Goal: Task Accomplishment & Management: Manage account settings

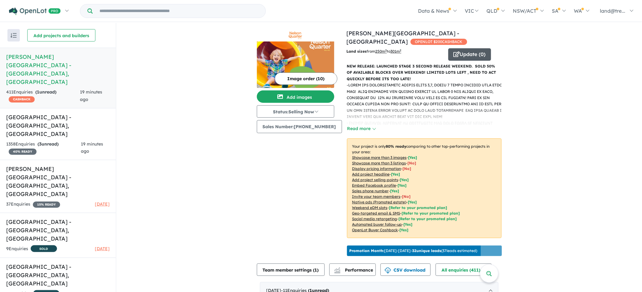
click at [459, 48] on button "Update ( 0 )" at bounding box center [469, 54] width 43 height 12
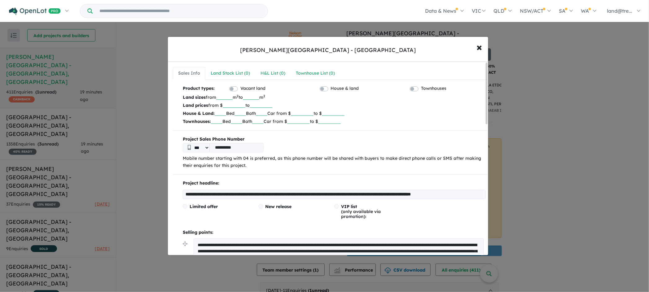
click at [393, 194] on input "**********" at bounding box center [334, 194] width 303 height 9
click at [300, 194] on input "**********" at bounding box center [333, 194] width 301 height 9
click at [462, 194] on input "**********" at bounding box center [333, 194] width 301 height 9
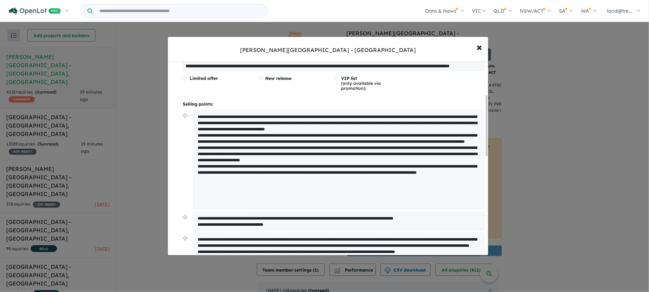
scroll to position [108, 0]
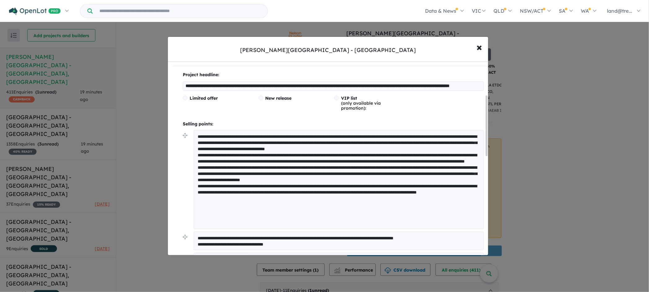
type input "**********"
click at [295, 142] on textarea at bounding box center [339, 179] width 290 height 99
click at [367, 143] on textarea at bounding box center [339, 179] width 290 height 99
click at [399, 141] on textarea at bounding box center [339, 179] width 290 height 99
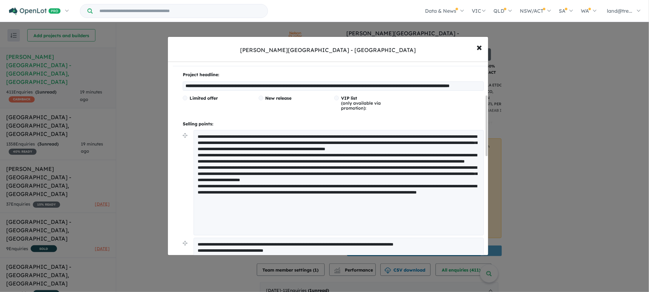
click at [404, 142] on textarea at bounding box center [339, 182] width 290 height 105
click at [423, 141] on textarea at bounding box center [339, 182] width 290 height 105
click at [221, 148] on textarea at bounding box center [339, 182] width 290 height 105
click at [390, 149] on textarea at bounding box center [339, 182] width 290 height 105
click at [209, 148] on textarea at bounding box center [339, 182] width 290 height 105
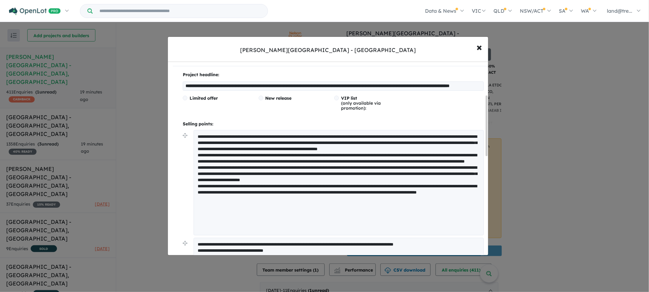
click at [244, 149] on textarea at bounding box center [339, 182] width 290 height 105
click at [284, 148] on textarea at bounding box center [339, 182] width 290 height 105
click at [339, 148] on textarea at bounding box center [339, 182] width 290 height 105
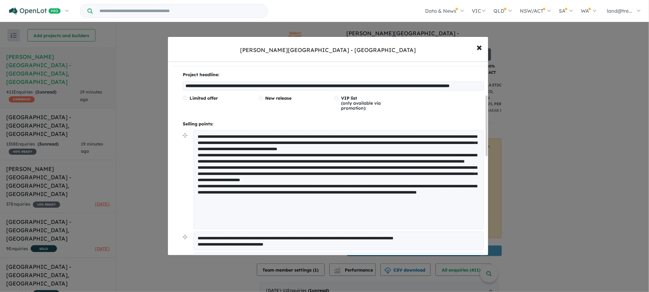
click at [382, 155] on textarea at bounding box center [339, 179] width 290 height 99
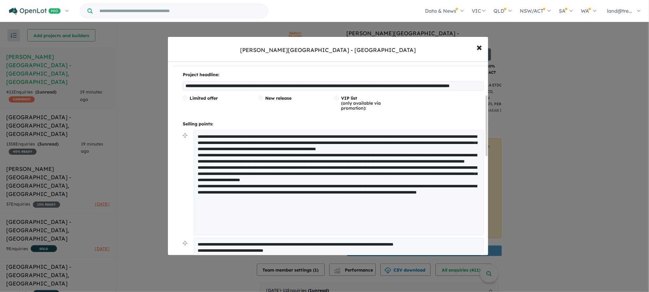
click at [220, 160] on textarea at bounding box center [339, 182] width 290 height 105
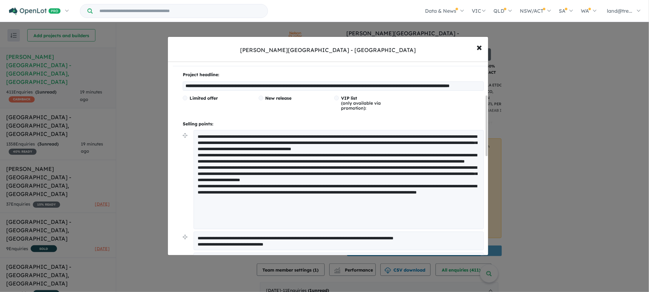
click at [403, 153] on textarea at bounding box center [339, 179] width 290 height 99
click at [244, 142] on textarea at bounding box center [339, 179] width 290 height 99
click at [225, 148] on textarea at bounding box center [339, 179] width 290 height 99
click at [229, 148] on textarea at bounding box center [339, 179] width 290 height 99
click at [325, 161] on textarea at bounding box center [339, 179] width 290 height 99
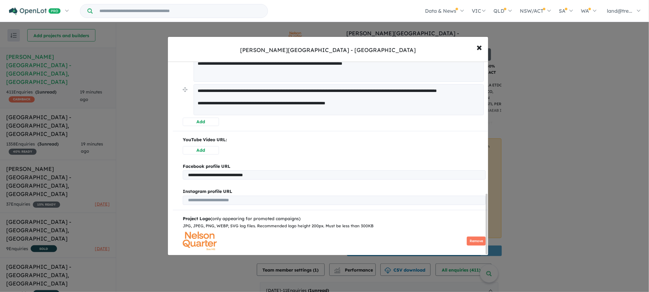
scroll to position [433, 0]
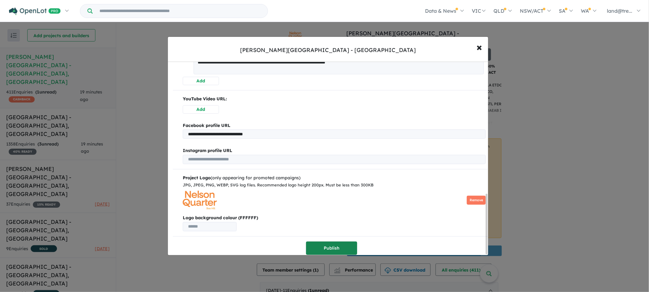
type textarea "**********"
click at [333, 245] on button "Publish" at bounding box center [331, 248] width 51 height 13
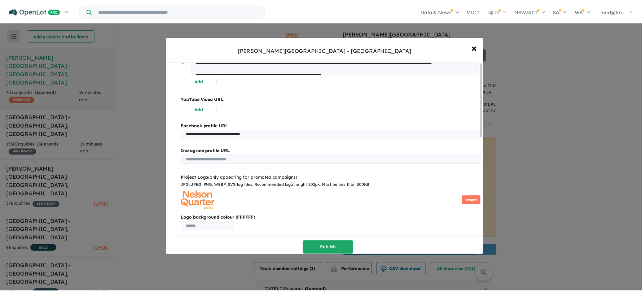
scroll to position [0, 0]
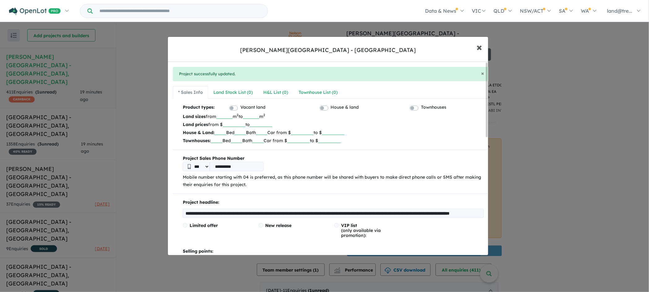
click at [478, 45] on span "×" at bounding box center [480, 46] width 6 height 13
